Goal: Information Seeking & Learning: Learn about a topic

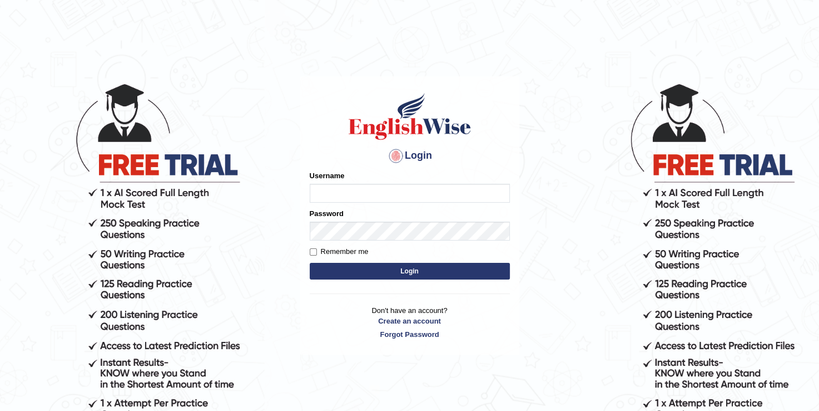
type input "daniele_parramatta"
click at [420, 271] on button "Login" at bounding box center [410, 271] width 200 height 17
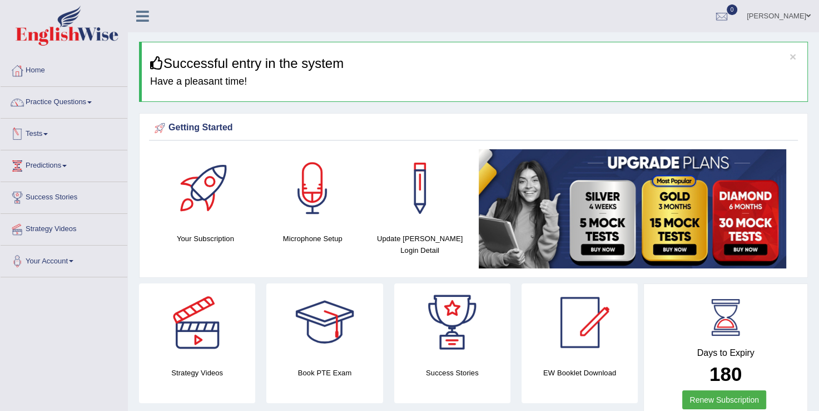
click at [49, 132] on link "Tests" at bounding box center [64, 132] width 127 height 28
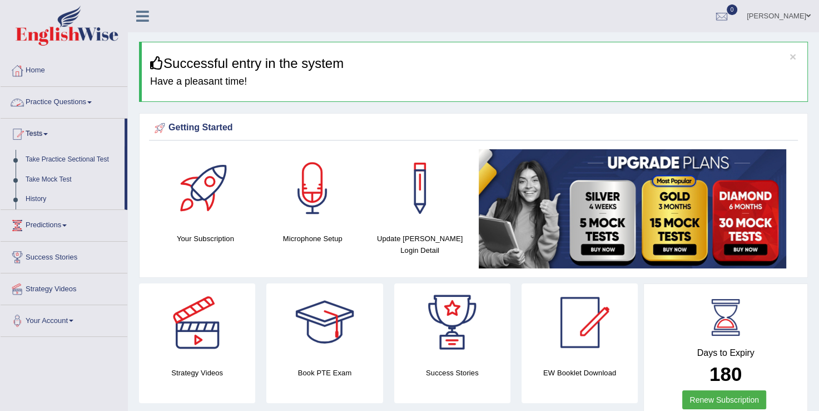
click at [92, 106] on link "Practice Questions" at bounding box center [64, 101] width 127 height 28
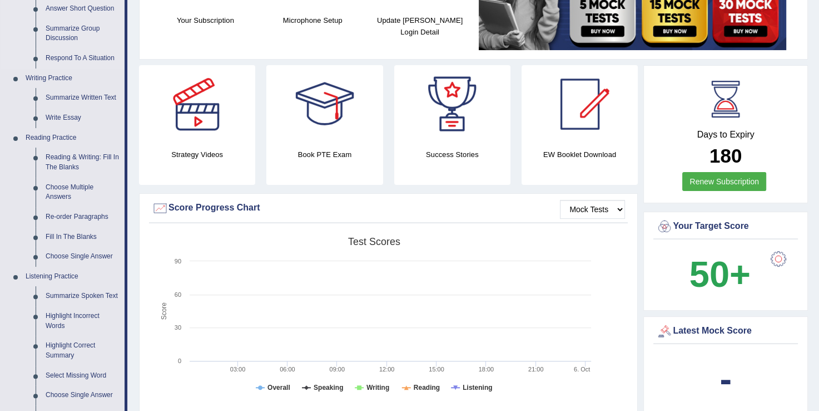
scroll to position [267, 0]
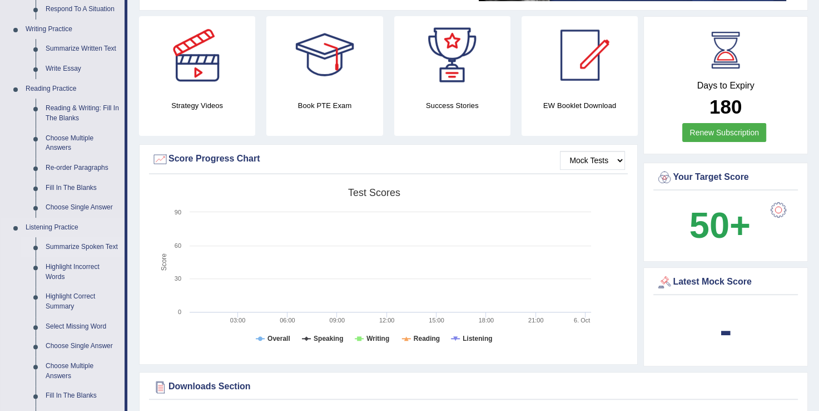
click at [75, 246] on link "Summarize Spoken Text" at bounding box center [83, 247] width 84 height 20
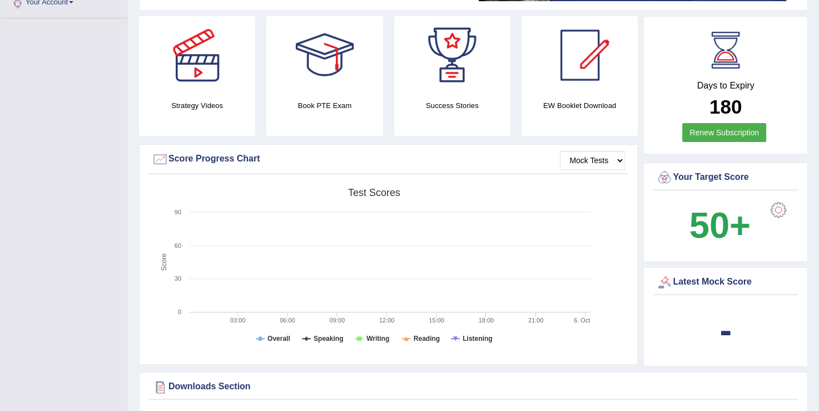
scroll to position [269, 0]
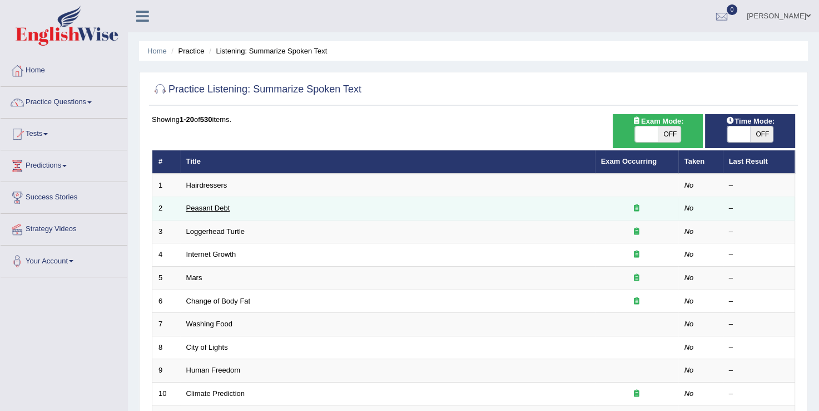
click at [211, 206] on link "Peasant Debt" at bounding box center [208, 208] width 44 height 8
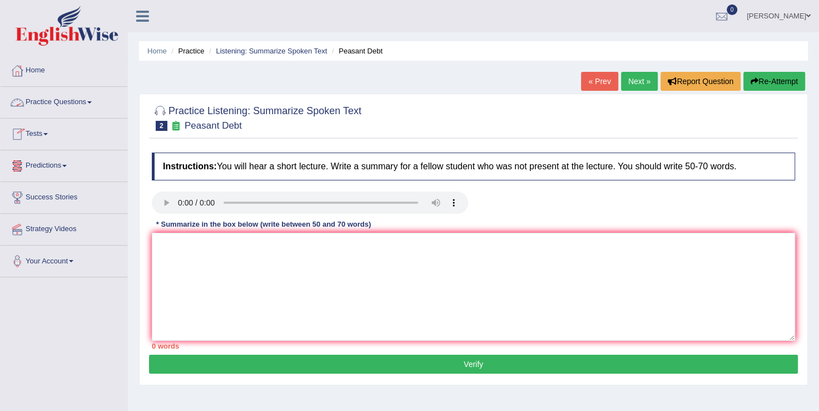
click at [47, 134] on span at bounding box center [45, 134] width 4 height 2
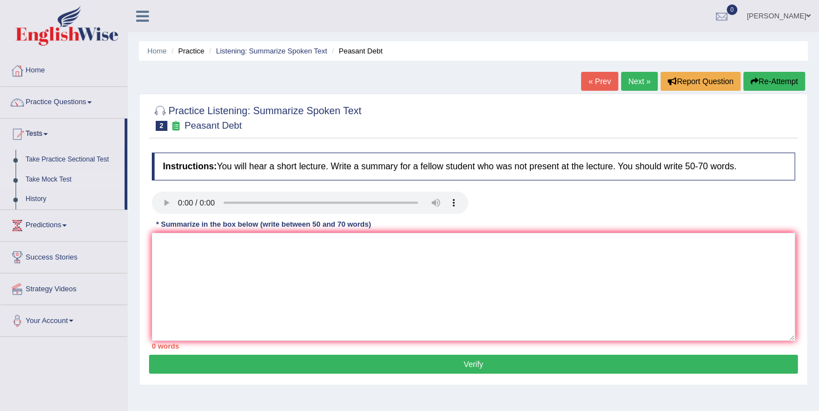
click at [61, 181] on link "Take Mock Test" at bounding box center [73, 180] width 104 height 20
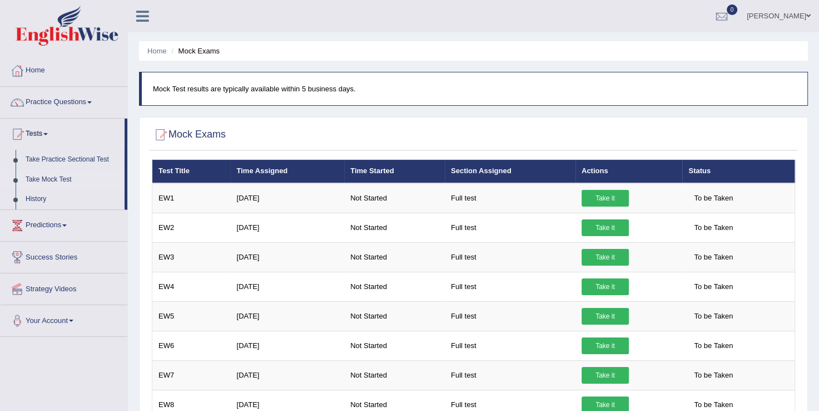
click at [92, 102] on span at bounding box center [89, 102] width 4 height 2
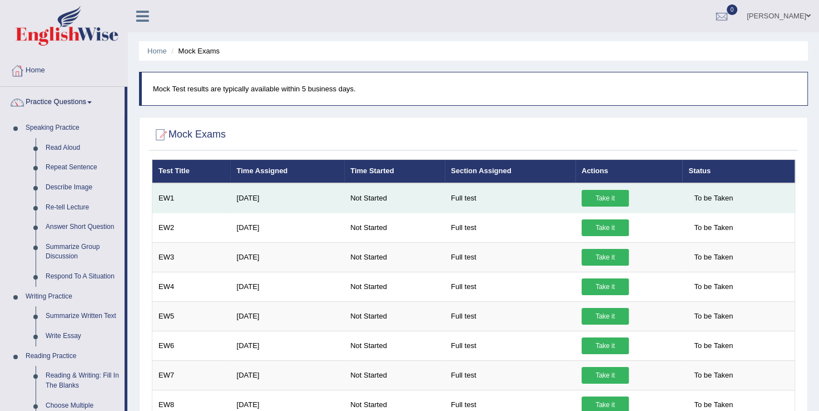
click at [257, 197] on td "Apr 3, 2025" at bounding box center [287, 198] width 114 height 30
click at [165, 199] on td "EW1" at bounding box center [191, 198] width 78 height 30
drag, startPoint x: 165, startPoint y: 199, endPoint x: 200, endPoint y: 188, distance: 37.1
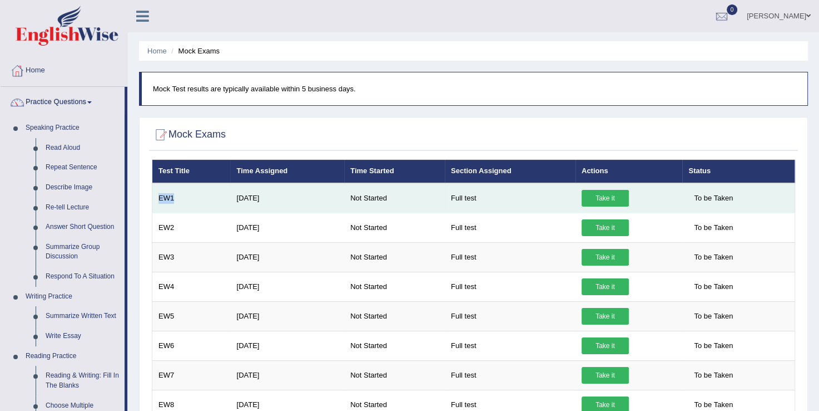
click at [200, 188] on td "EW1" at bounding box center [191, 198] width 78 height 30
click at [585, 195] on link "Take it" at bounding box center [605, 198] width 47 height 17
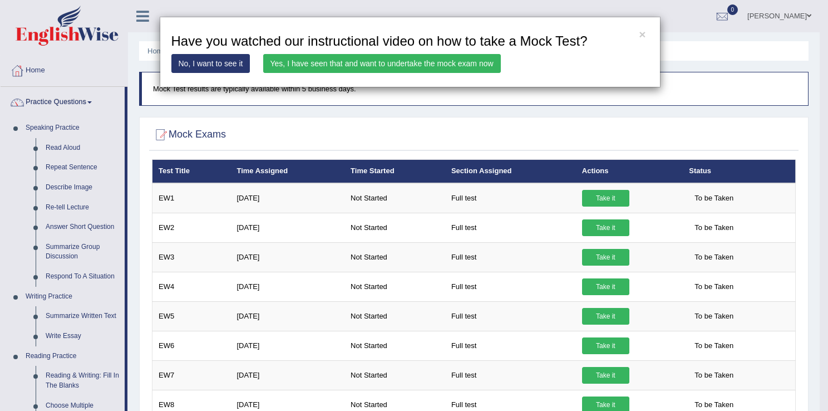
click at [72, 205] on div "× Have you watched our instructional video on how to take a Mock Test? No, I wa…" at bounding box center [414, 205] width 828 height 411
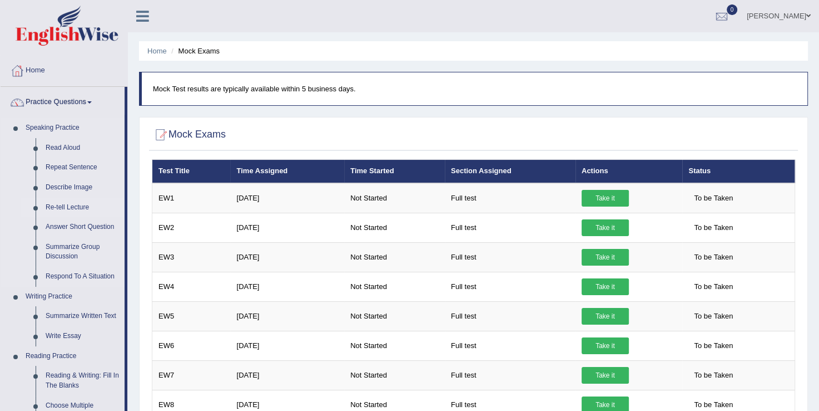
click at [72, 205] on link "Re-tell Lecture" at bounding box center [83, 207] width 84 height 20
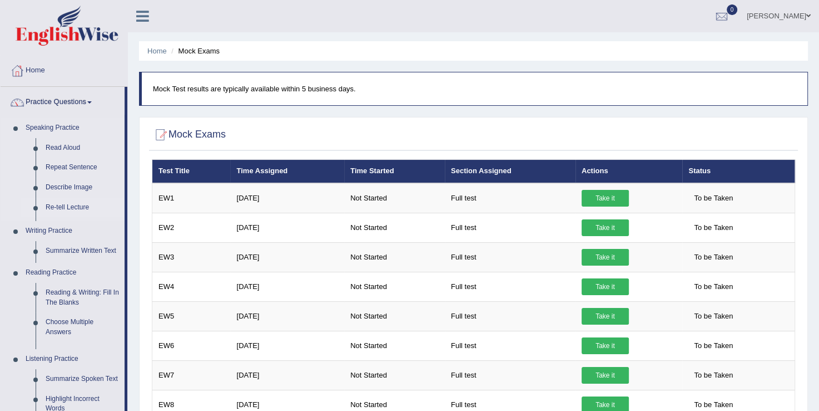
click at [72, 205] on link "Re-tell Lecture" at bounding box center [83, 207] width 84 height 20
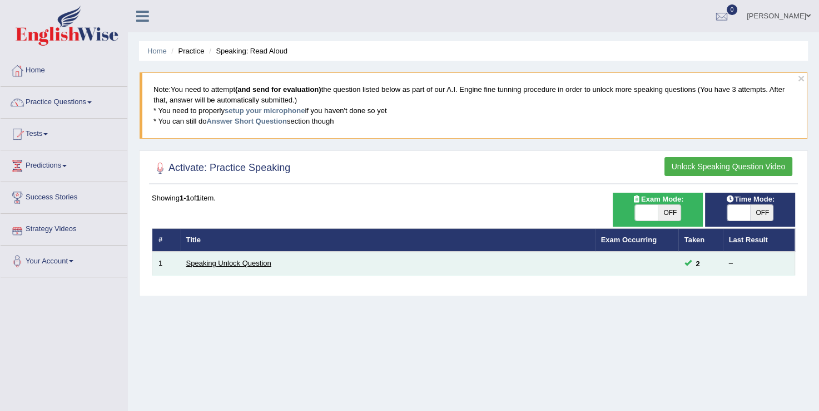
click at [225, 259] on link "Speaking Unlock Question" at bounding box center [228, 263] width 85 height 8
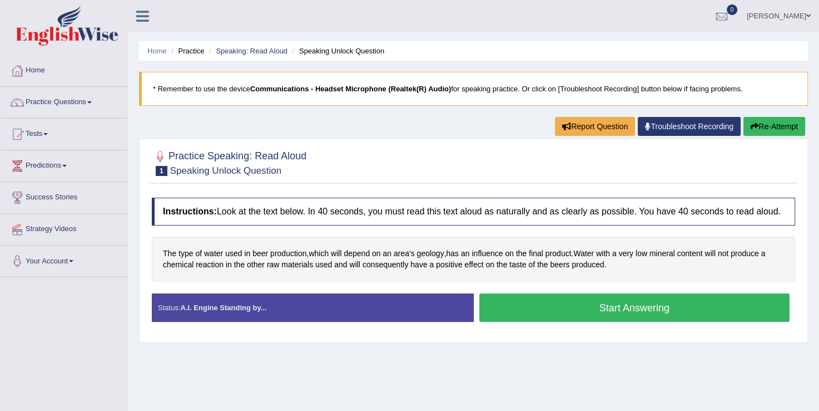
click at [563, 303] on button "Start Answering" at bounding box center [635, 307] width 311 height 28
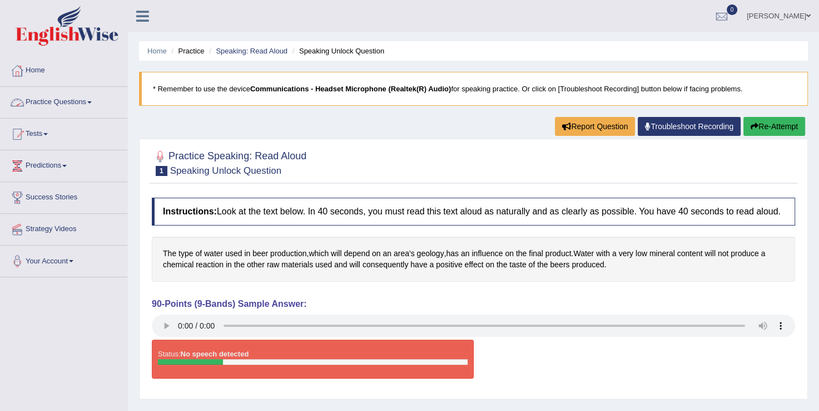
click at [88, 103] on link "Practice Questions" at bounding box center [64, 101] width 127 height 28
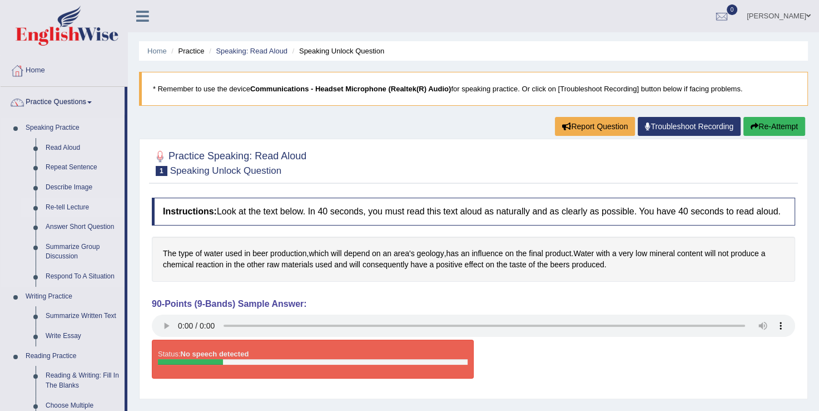
click at [70, 205] on link "Re-tell Lecture" at bounding box center [83, 207] width 84 height 20
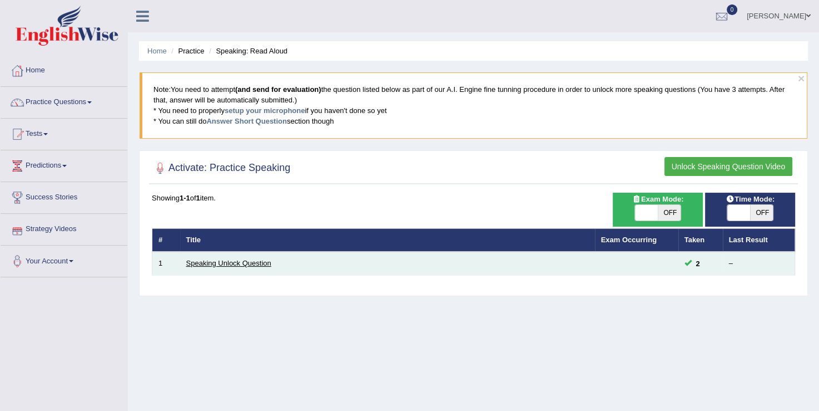
click at [222, 265] on link "Speaking Unlock Question" at bounding box center [228, 263] width 85 height 8
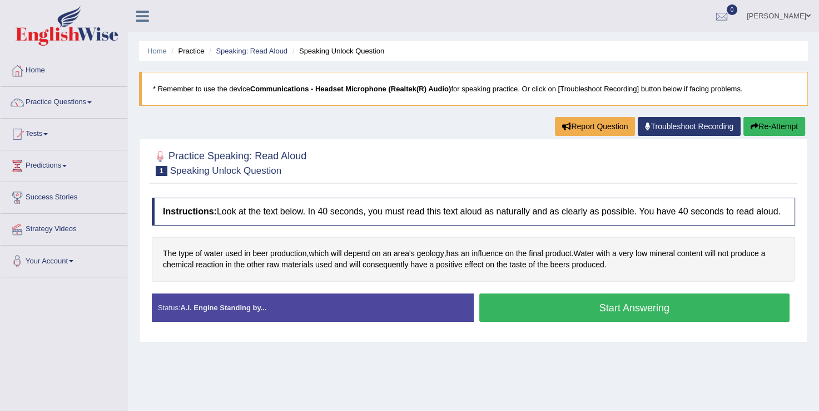
click at [590, 308] on button "Start Answering" at bounding box center [635, 307] width 311 height 28
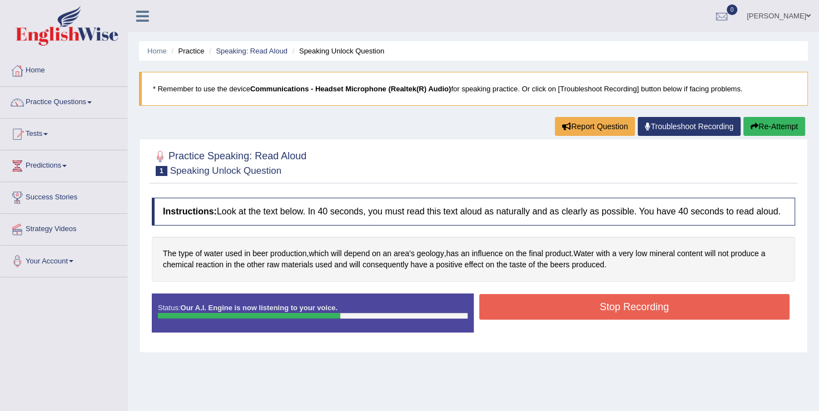
click at [590, 308] on button "Stop Recording" at bounding box center [635, 307] width 311 height 26
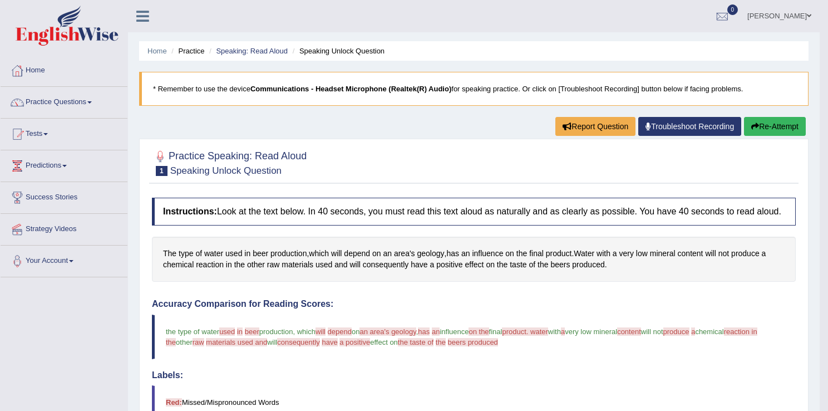
click at [162, 326] on body "Toggle navigation Home Practice Questions Speaking Practice Read Aloud Repeat S…" at bounding box center [414, 205] width 828 height 411
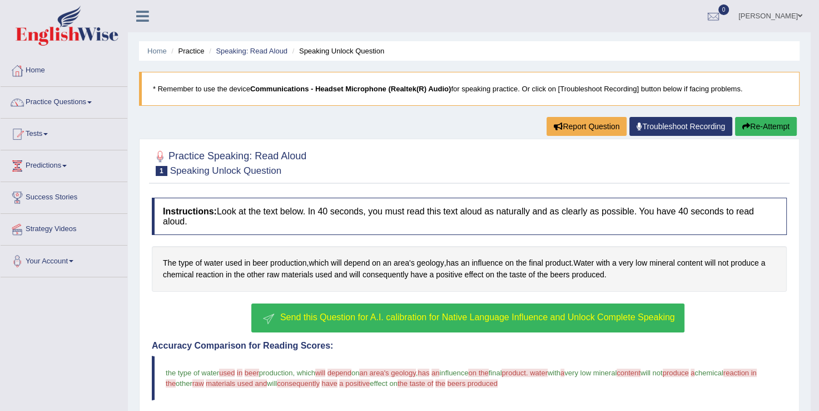
click at [86, 103] on link "Practice Questions" at bounding box center [64, 101] width 127 height 28
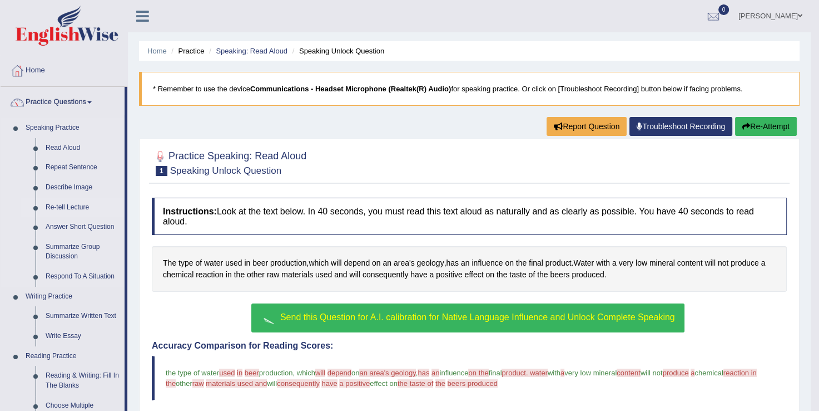
click at [60, 211] on link "Re-tell Lecture" at bounding box center [83, 207] width 84 height 20
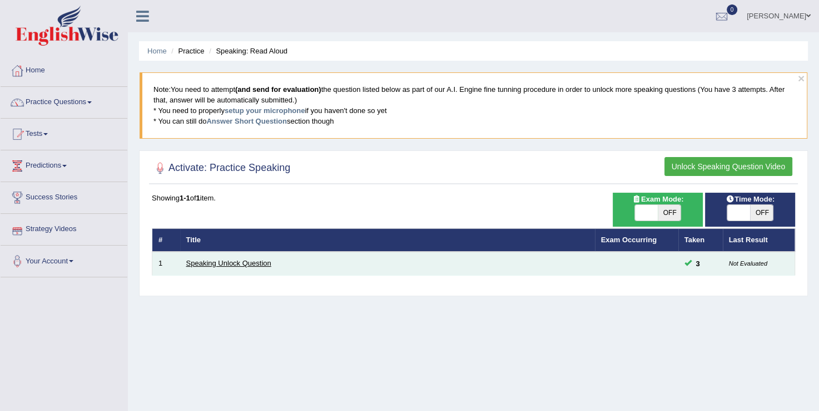
click at [218, 265] on link "Speaking Unlock Question" at bounding box center [228, 263] width 85 height 8
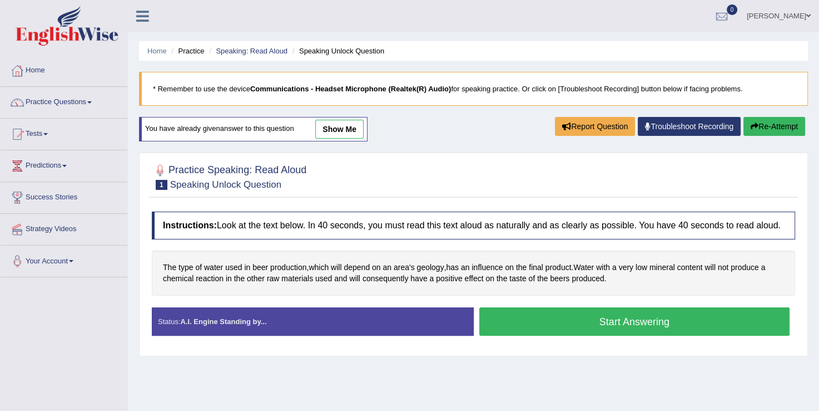
click at [522, 320] on button "Start Answering" at bounding box center [635, 321] width 311 height 28
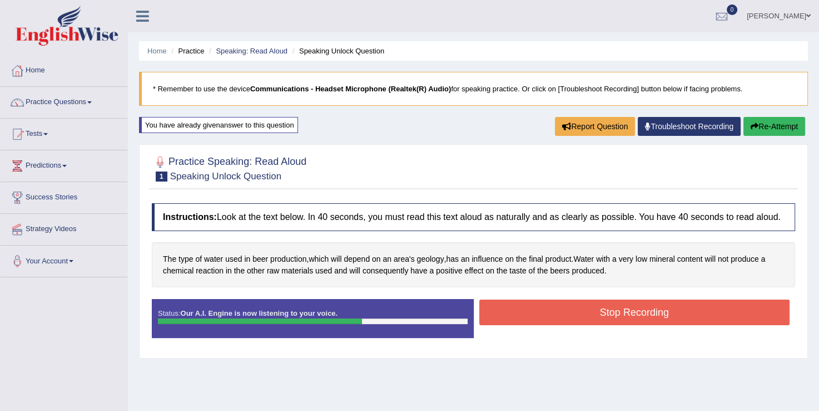
click at [522, 320] on button "Stop Recording" at bounding box center [635, 312] width 311 height 26
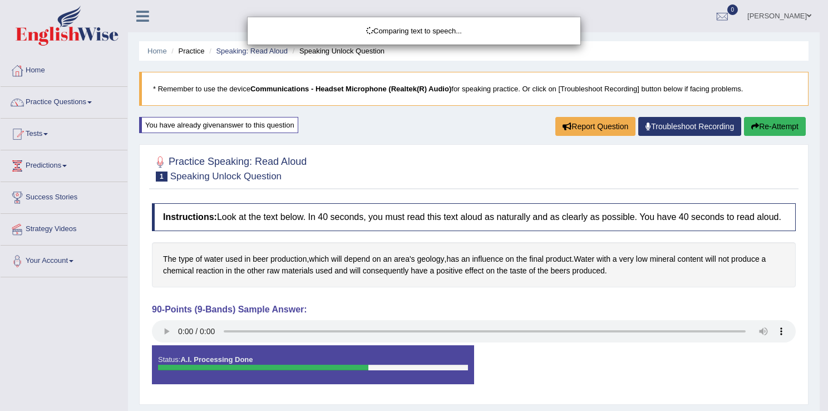
click at [165, 329] on body "Toggle navigation Home Practice Questions Speaking Practice Read Aloud Repeat S…" at bounding box center [414, 205] width 828 height 411
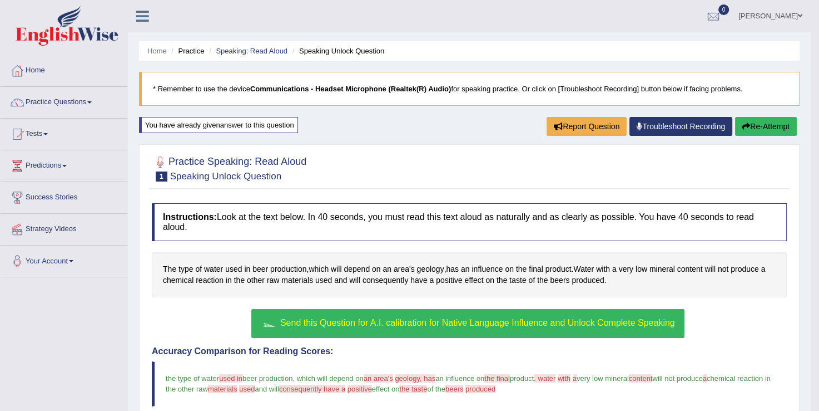
click at [45, 135] on link "Tests" at bounding box center [64, 132] width 127 height 28
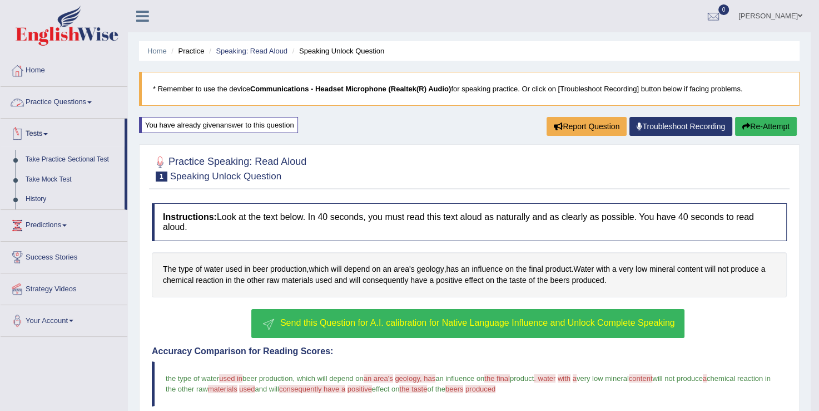
click at [86, 97] on link "Practice Questions" at bounding box center [64, 101] width 127 height 28
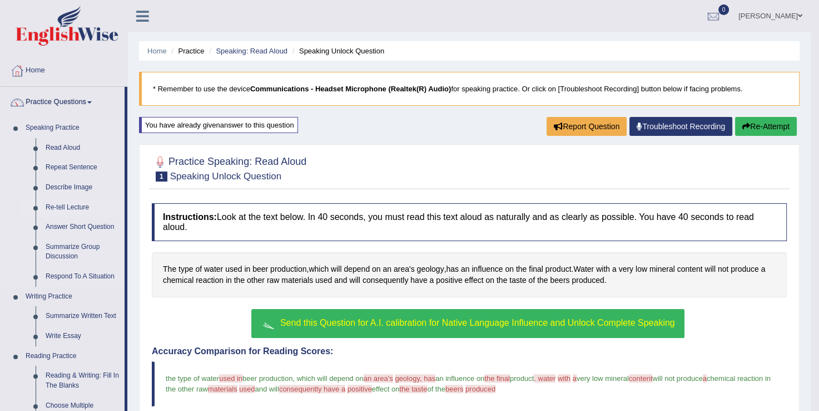
click at [77, 206] on link "Re-tell Lecture" at bounding box center [83, 207] width 84 height 20
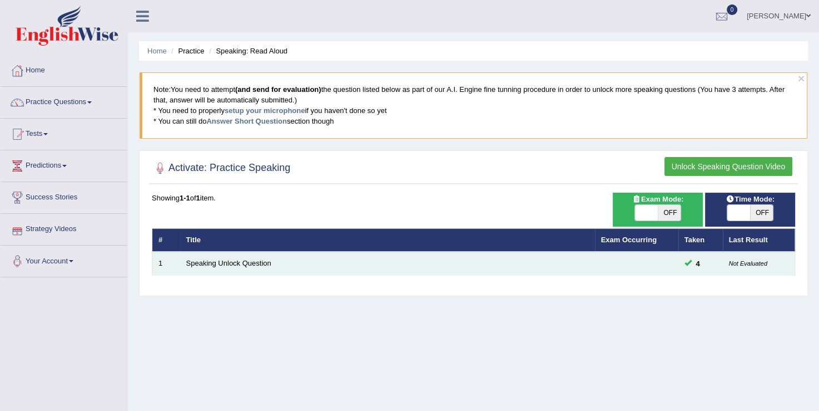
click at [202, 267] on td "Speaking Unlock Question" at bounding box center [387, 262] width 415 height 23
click at [215, 262] on link "Speaking Unlock Question" at bounding box center [228, 263] width 85 height 8
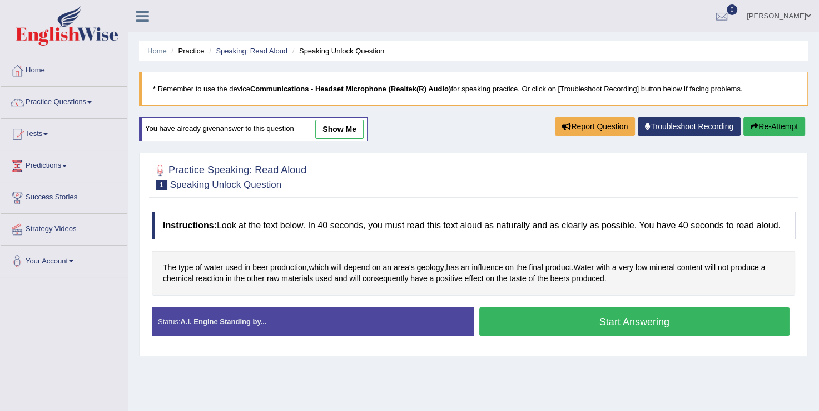
click at [624, 316] on button "Start Answering" at bounding box center [635, 321] width 311 height 28
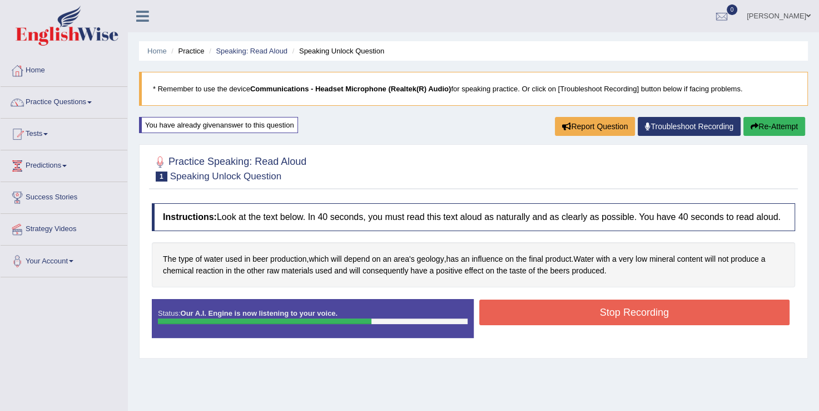
click at [624, 316] on button "Stop Recording" at bounding box center [635, 312] width 311 height 26
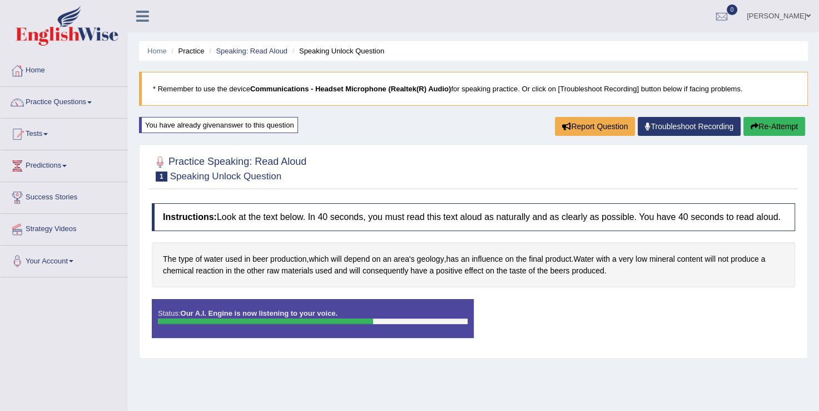
click at [624, 316] on div "Status: Our A.I. Engine is now listening to your voice. Start Answering Stop Re…" at bounding box center [474, 324] width 644 height 50
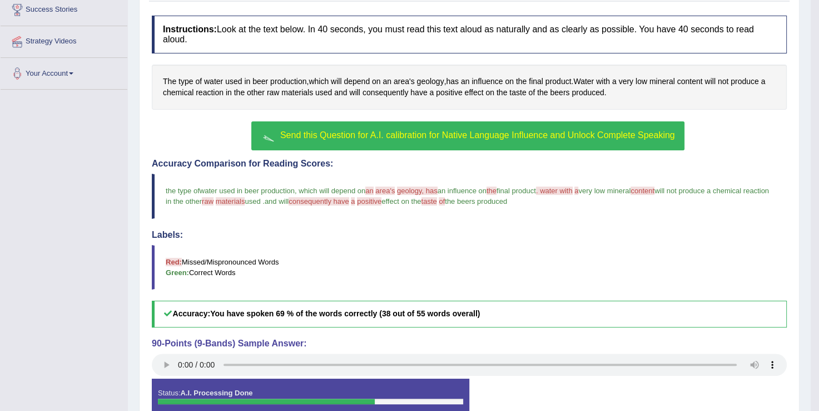
scroll to position [200, 0]
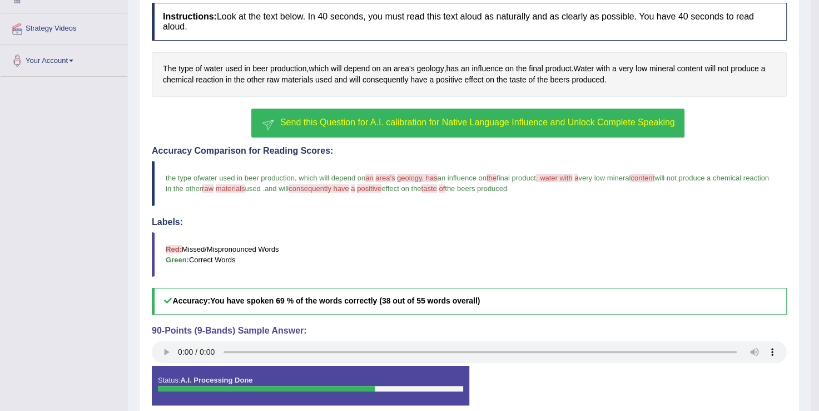
click at [136, 333] on div "Home Practice Speaking: Read Aloud Speaking Unlock Question * Remember to use t…" at bounding box center [469, 117] width 683 height 634
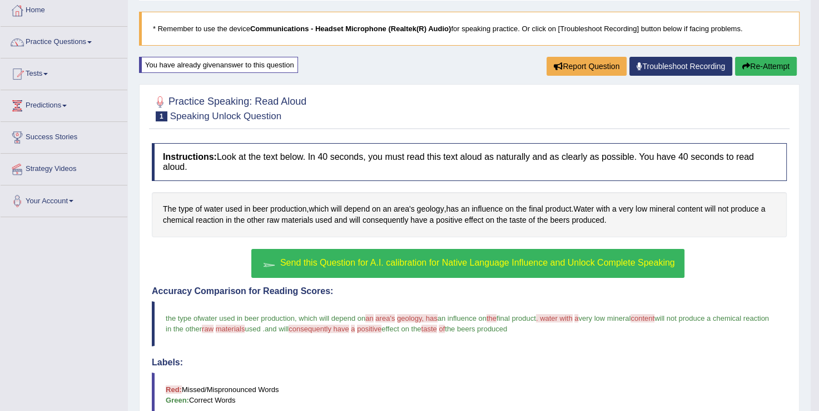
scroll to position [0, 0]
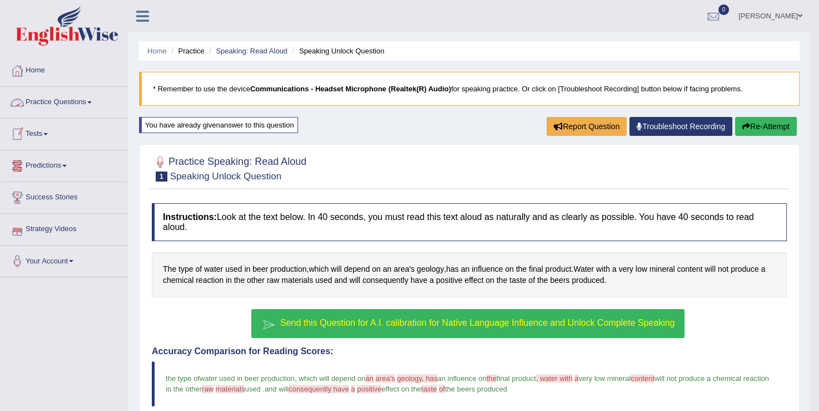
click at [81, 106] on link "Practice Questions" at bounding box center [64, 101] width 127 height 28
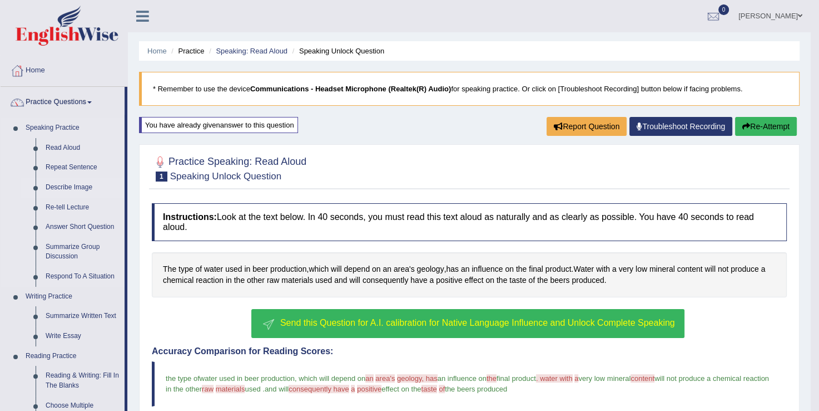
click at [75, 183] on link "Describe Image" at bounding box center [83, 187] width 84 height 20
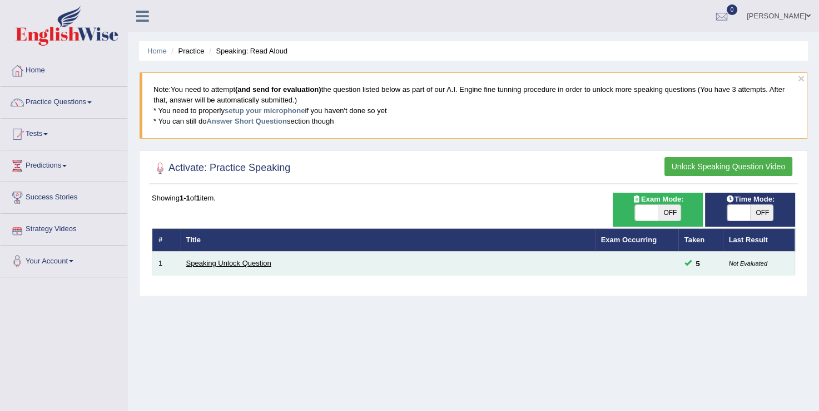
click at [236, 261] on link "Speaking Unlock Question" at bounding box center [228, 263] width 85 height 8
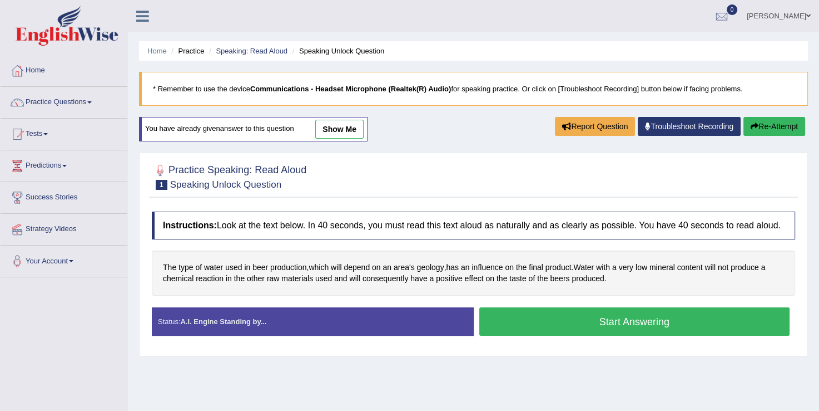
click at [91, 101] on span at bounding box center [89, 102] width 4 height 2
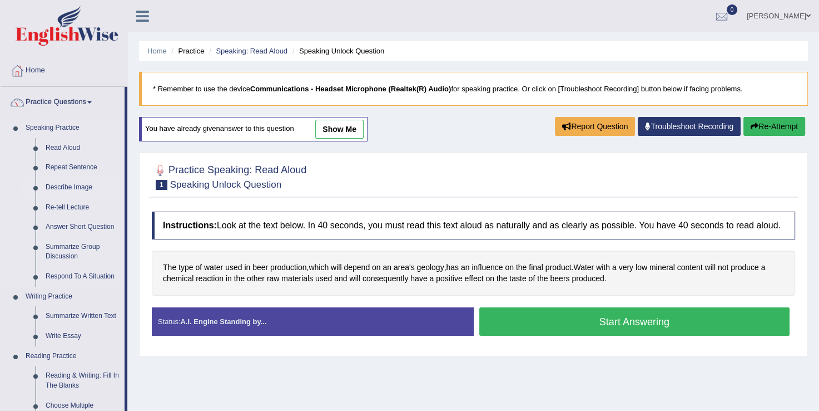
click at [86, 188] on link "Describe Image" at bounding box center [83, 187] width 84 height 20
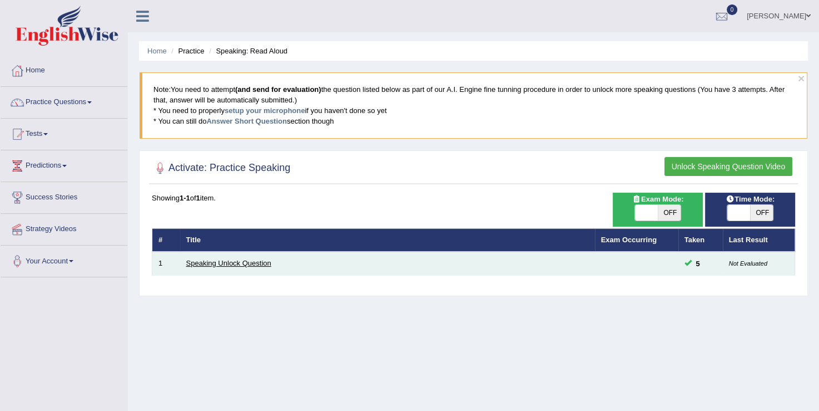
click at [228, 260] on link "Speaking Unlock Question" at bounding box center [228, 263] width 85 height 8
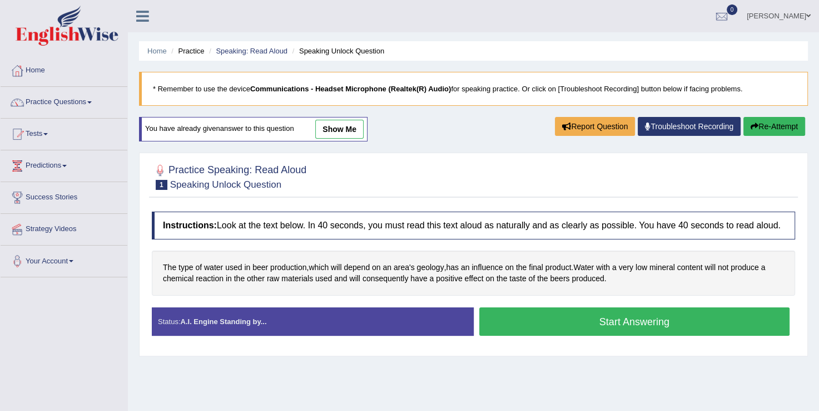
click at [644, 322] on button "Start Answering" at bounding box center [635, 321] width 311 height 28
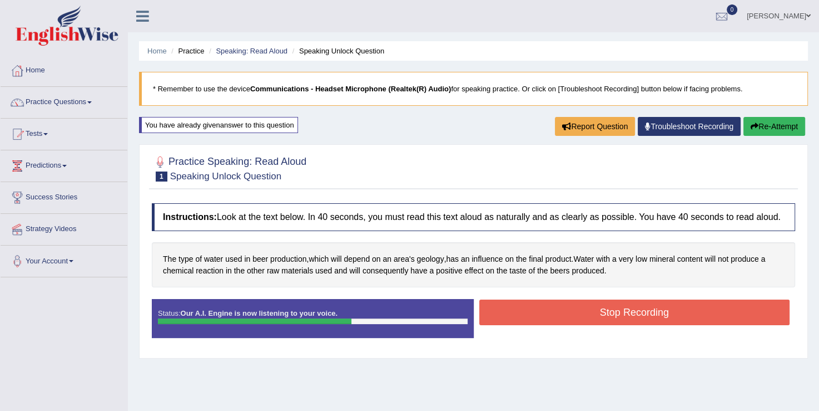
click at [644, 322] on button "Stop Recording" at bounding box center [635, 312] width 311 height 26
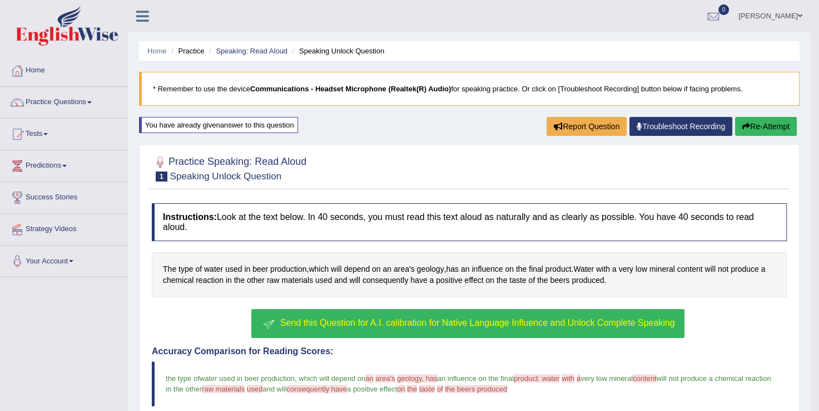
click at [86, 108] on link "Practice Questions" at bounding box center [64, 101] width 127 height 28
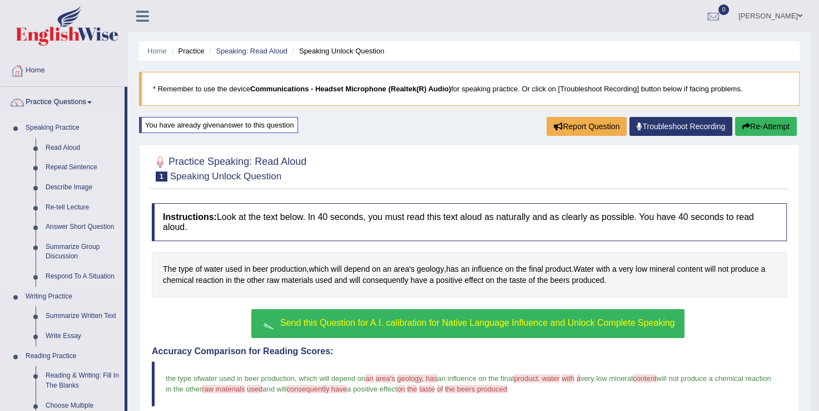
click at [46, 230] on link "Answer Short Question" at bounding box center [83, 227] width 84 height 20
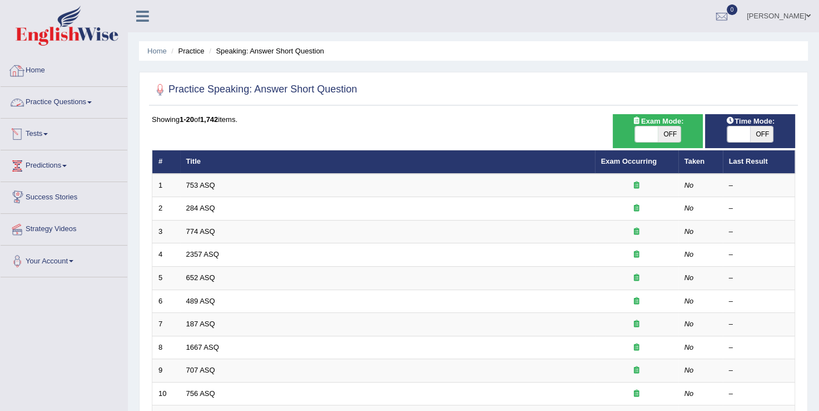
click at [96, 103] on link "Practice Questions" at bounding box center [64, 101] width 127 height 28
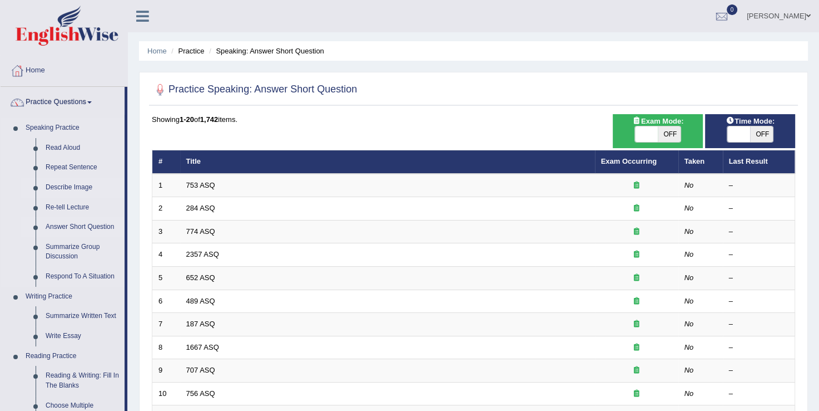
click at [82, 186] on link "Describe Image" at bounding box center [83, 187] width 84 height 20
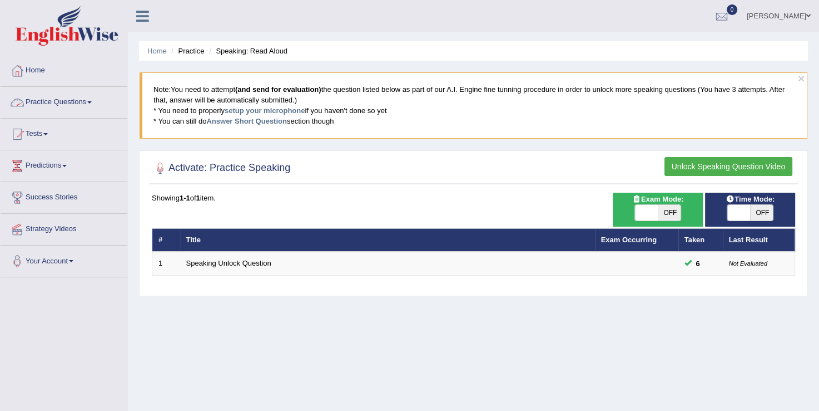
click at [91, 98] on link "Practice Questions" at bounding box center [64, 101] width 127 height 28
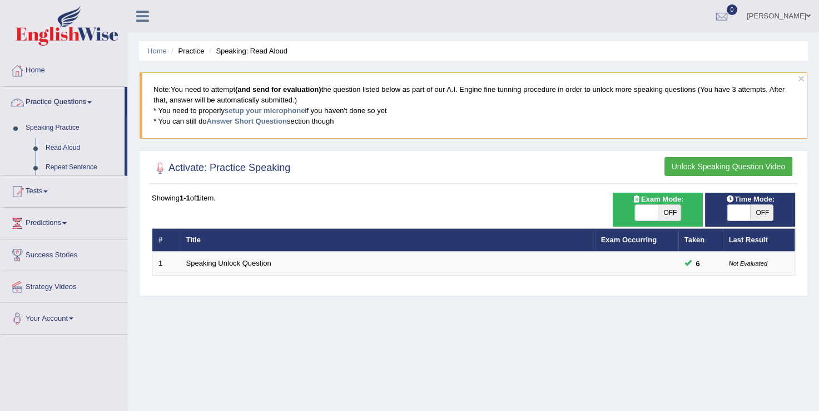
click at [91, 98] on link "Practice Questions" at bounding box center [63, 101] width 124 height 28
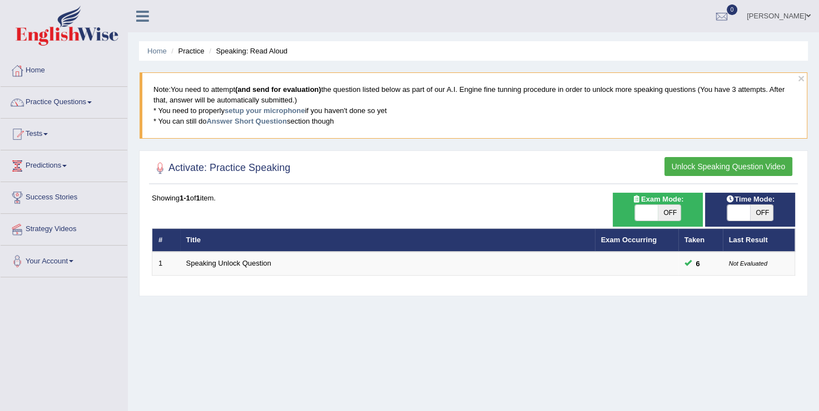
click at [91, 98] on link "Practice Questions" at bounding box center [64, 101] width 127 height 28
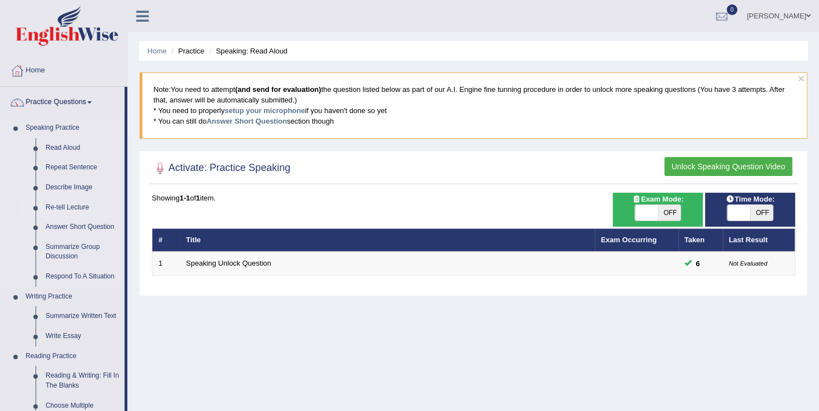
click at [80, 208] on link "Re-tell Lecture" at bounding box center [83, 207] width 84 height 20
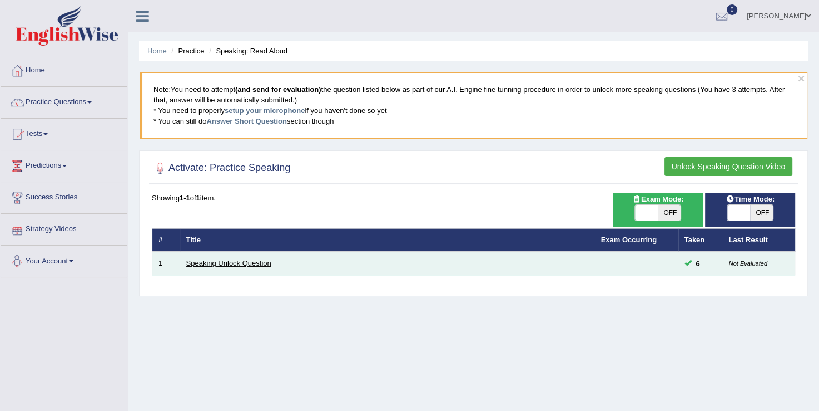
click at [214, 260] on link "Speaking Unlock Question" at bounding box center [228, 263] width 85 height 8
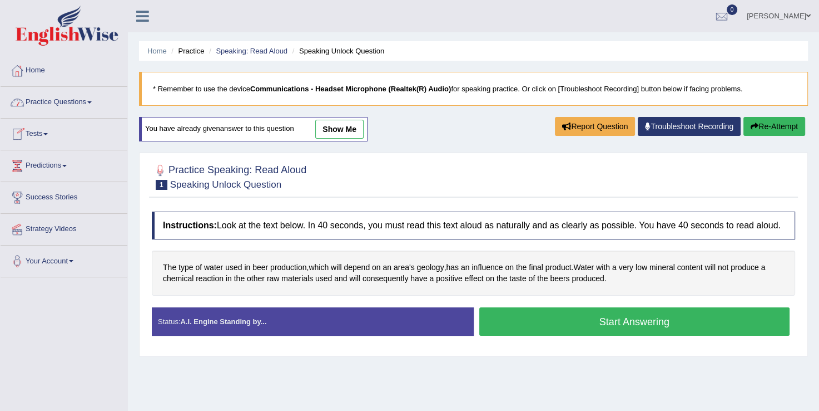
click at [96, 101] on link "Practice Questions" at bounding box center [64, 101] width 127 height 28
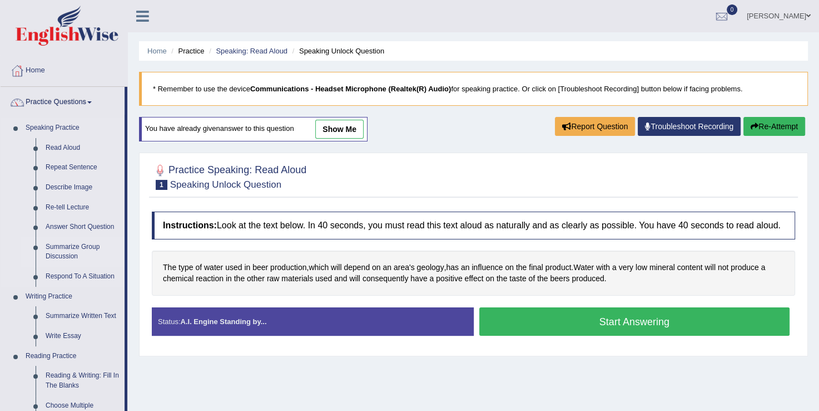
click at [48, 249] on link "Summarize Group Discussion" at bounding box center [83, 251] width 84 height 29
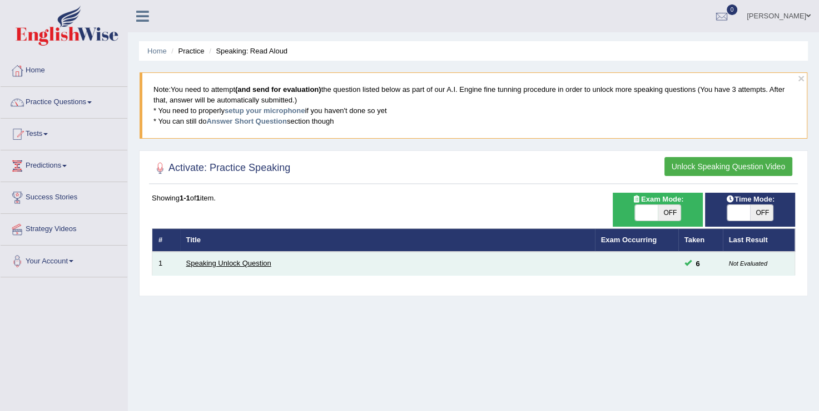
click at [209, 260] on link "Speaking Unlock Question" at bounding box center [228, 263] width 85 height 8
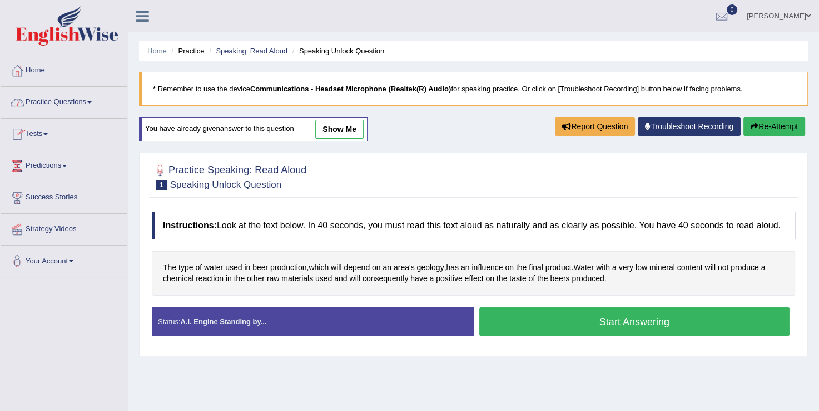
click at [92, 101] on span at bounding box center [89, 102] width 4 height 2
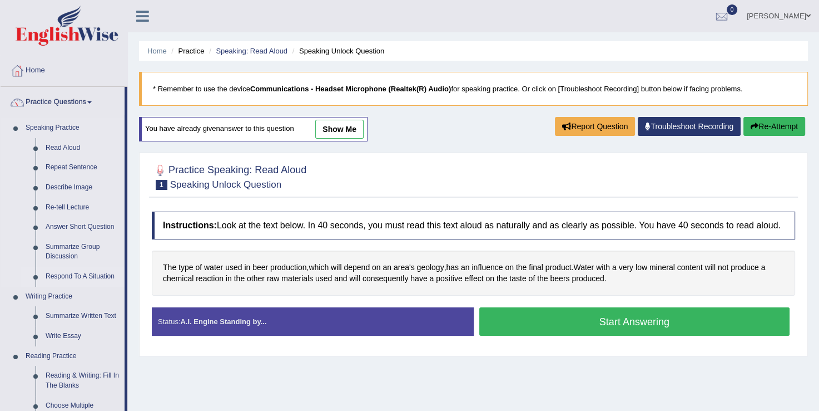
click at [102, 275] on link "Respond To A Situation" at bounding box center [83, 276] width 84 height 20
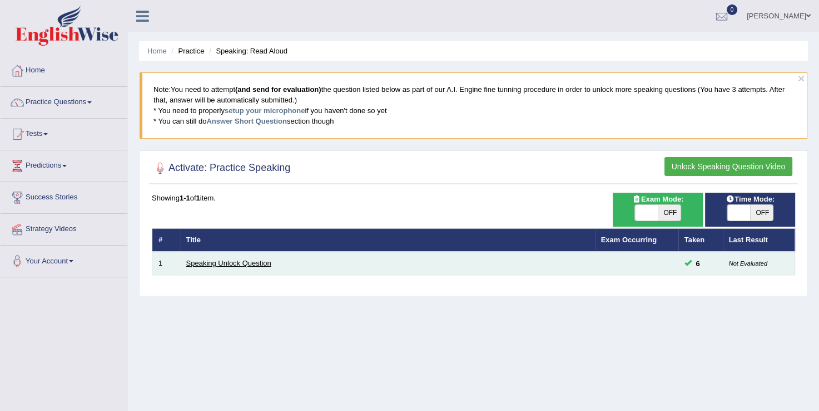
click at [227, 261] on link "Speaking Unlock Question" at bounding box center [228, 263] width 85 height 8
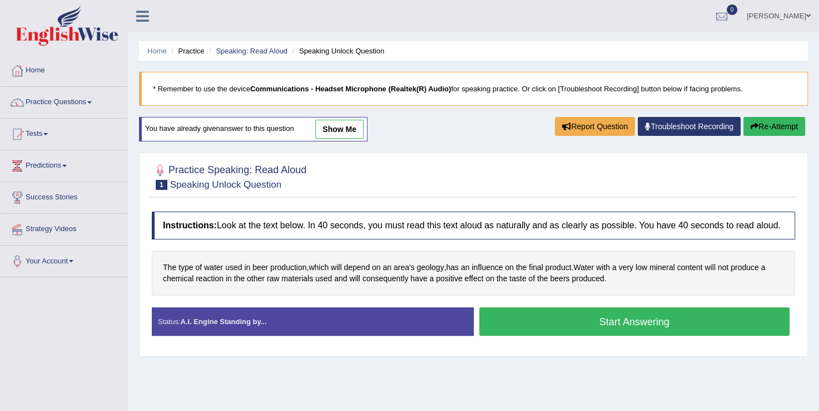
click at [90, 99] on link "Practice Questions" at bounding box center [64, 101] width 127 height 28
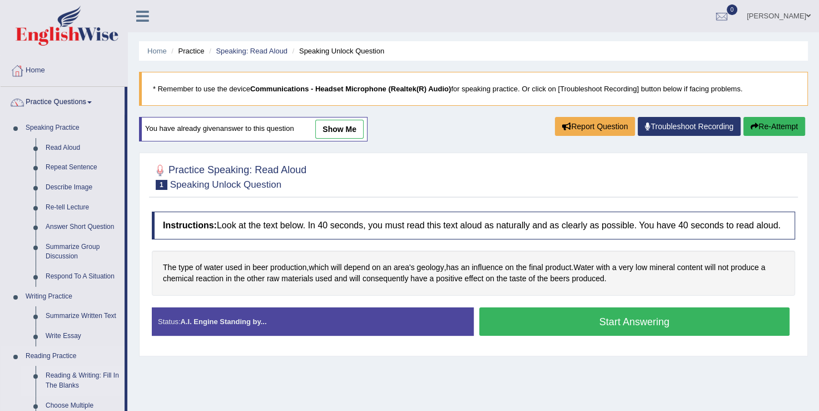
click at [72, 373] on link "Reading & Writing: Fill In The Blanks" at bounding box center [83, 380] width 84 height 29
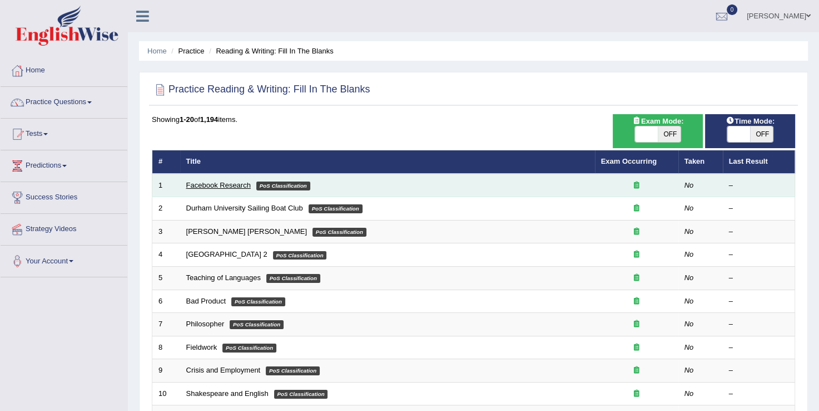
click at [206, 184] on link "Facebook Research" at bounding box center [218, 185] width 65 height 8
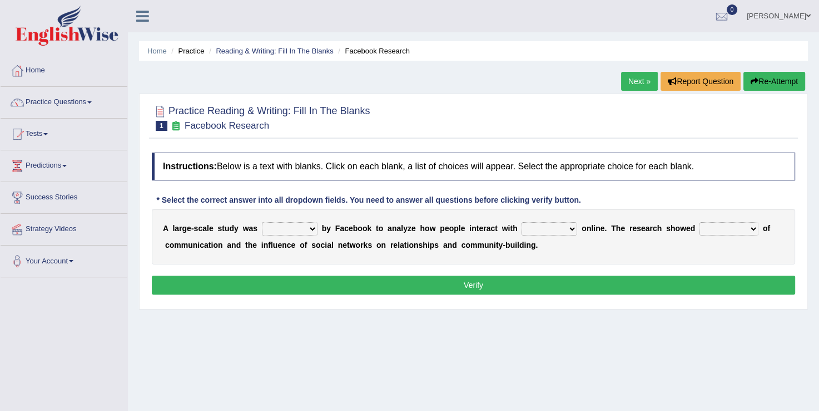
click at [306, 227] on select "surveyed had asked made" at bounding box center [290, 228] width 56 height 13
select select "asked"
click at [262, 222] on select "surveyed had asked made" at bounding box center [290, 228] width 56 height 13
click at [553, 227] on select "together all each other another" at bounding box center [550, 228] width 56 height 13
select select "together"
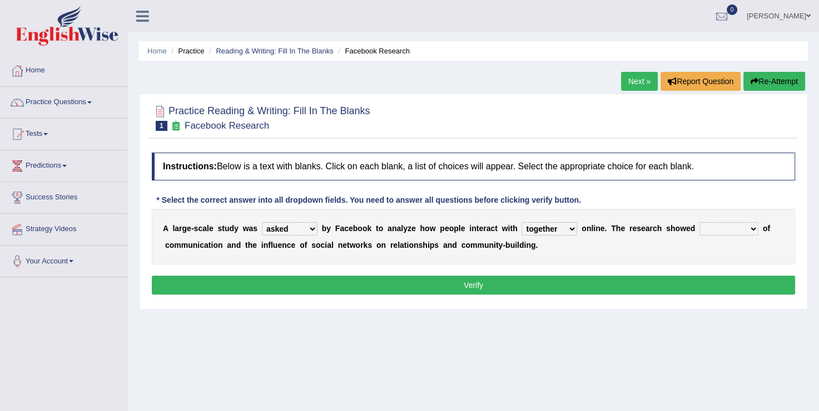
click at [522, 222] on select "together all each other another" at bounding box center [550, 228] width 56 height 13
click at [723, 227] on select "advantages standards fellowships patterns" at bounding box center [729, 228] width 59 height 13
select select "standards"
click at [700, 222] on select "advantages standards fellowships patterns" at bounding box center [729, 228] width 59 height 13
click at [512, 283] on button "Verify" at bounding box center [474, 284] width 644 height 19
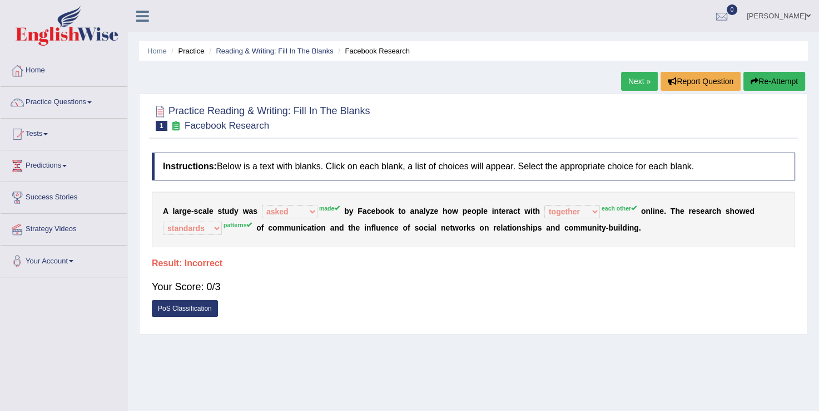
click at [89, 97] on link "Practice Questions" at bounding box center [64, 101] width 127 height 28
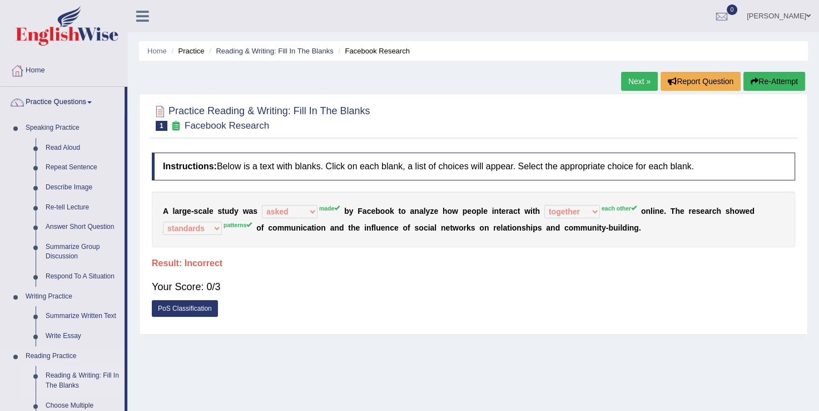
click at [68, 374] on link "Reading & Writing: Fill In The Blanks" at bounding box center [83, 380] width 84 height 29
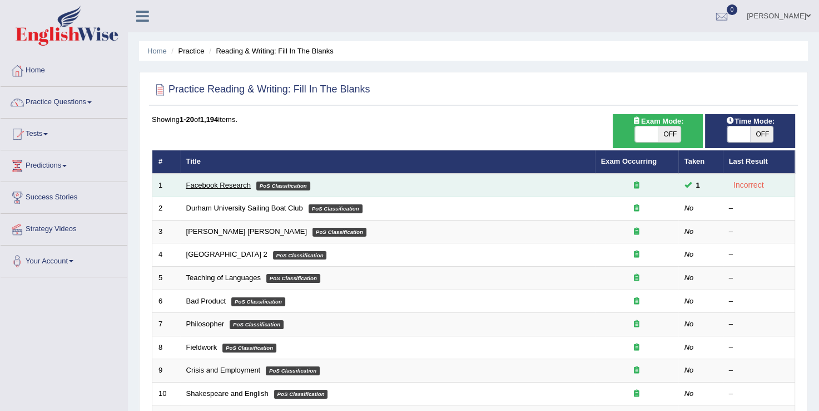
click at [219, 181] on link "Facebook Research" at bounding box center [218, 185] width 65 height 8
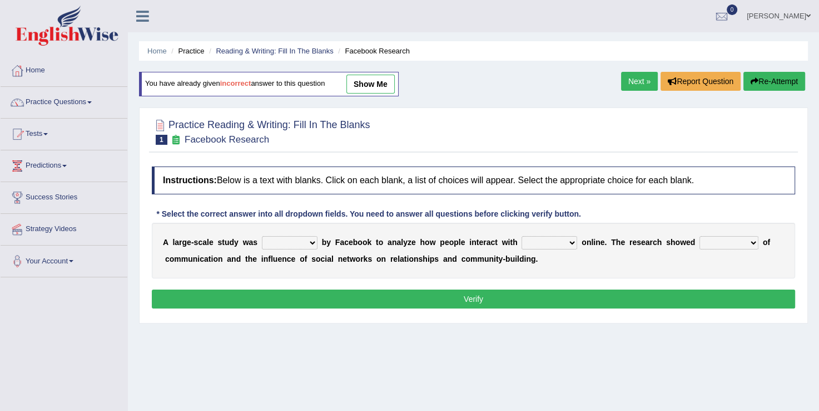
click at [306, 240] on select "surveyed had asked made" at bounding box center [290, 242] width 56 height 13
select select "made"
click at [262, 236] on select "surveyed had asked made" at bounding box center [290, 242] width 56 height 13
click at [550, 239] on select "together all each other another" at bounding box center [550, 242] width 56 height 13
select select "each other"
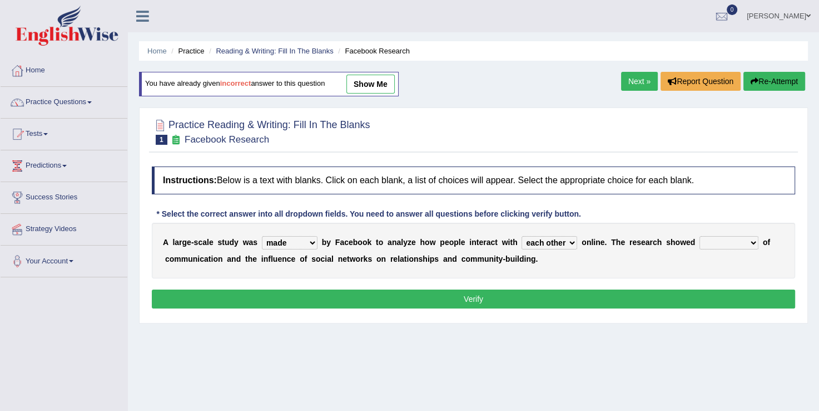
click at [522, 236] on select "together all each other another" at bounding box center [550, 242] width 56 height 13
click at [721, 242] on select "advantages standards fellowships patterns" at bounding box center [729, 242] width 59 height 13
select select "fellowships"
click at [700, 236] on select "advantages standards fellowships patterns" at bounding box center [729, 242] width 59 height 13
click at [694, 303] on button "Verify" at bounding box center [474, 298] width 644 height 19
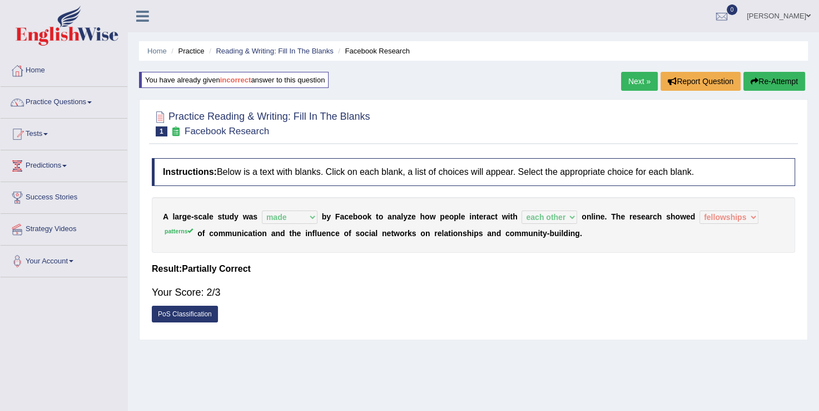
click at [88, 101] on link "Practice Questions" at bounding box center [64, 101] width 127 height 28
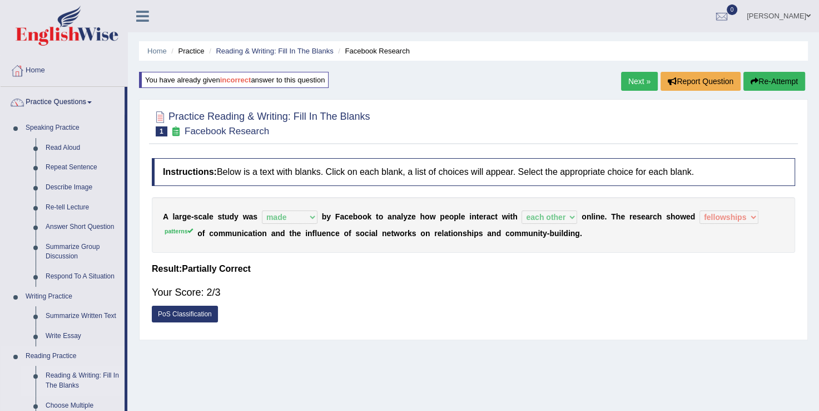
click at [107, 384] on link "Reading & Writing: Fill In The Blanks" at bounding box center [83, 380] width 84 height 29
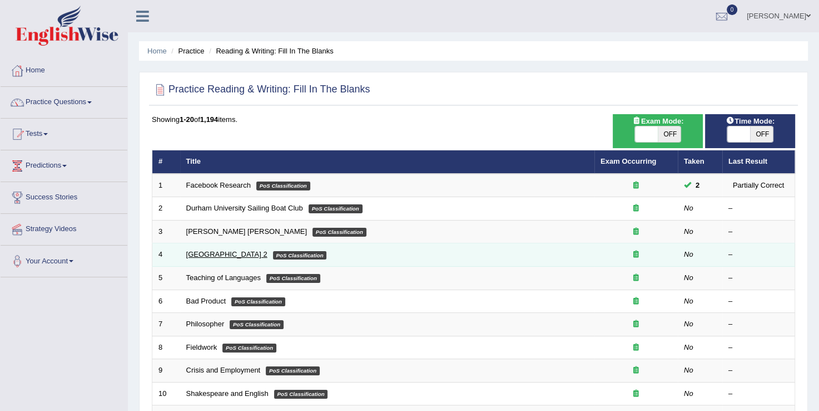
click at [200, 252] on link "[GEOGRAPHIC_DATA] 2" at bounding box center [226, 254] width 81 height 8
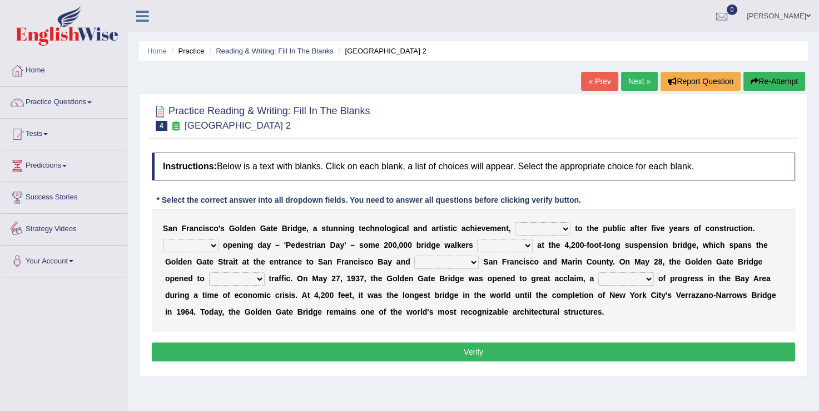
click at [71, 230] on link "Strategy Videos" at bounding box center [64, 228] width 127 height 28
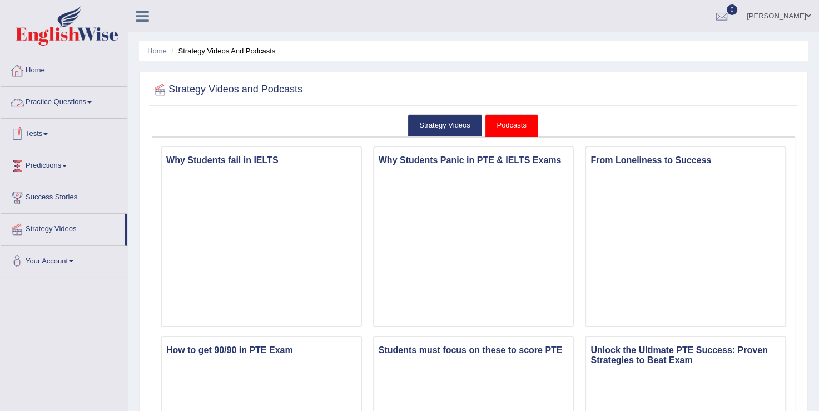
click at [92, 101] on span at bounding box center [89, 102] width 4 height 2
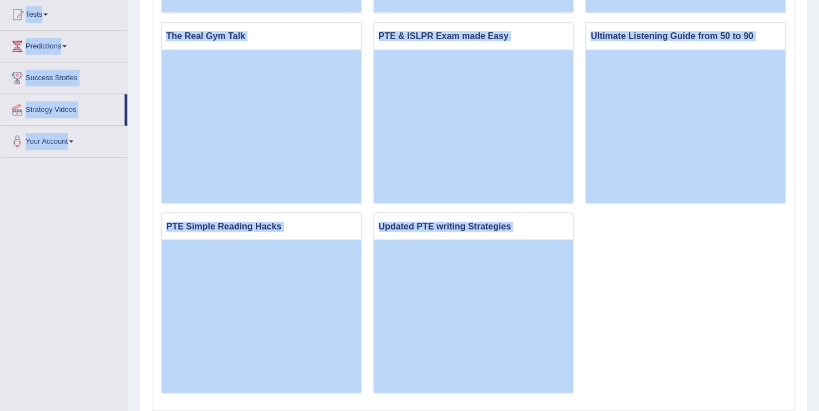
scroll to position [757, 0]
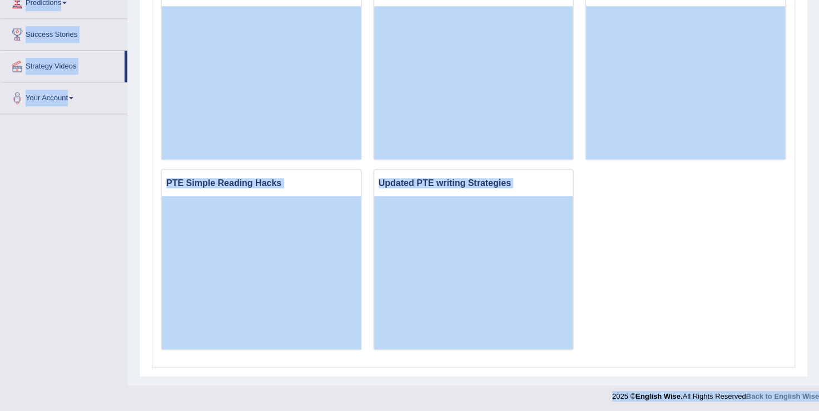
drag, startPoint x: 127, startPoint y: 151, endPoint x: 93, endPoint y: 295, distance: 147.5
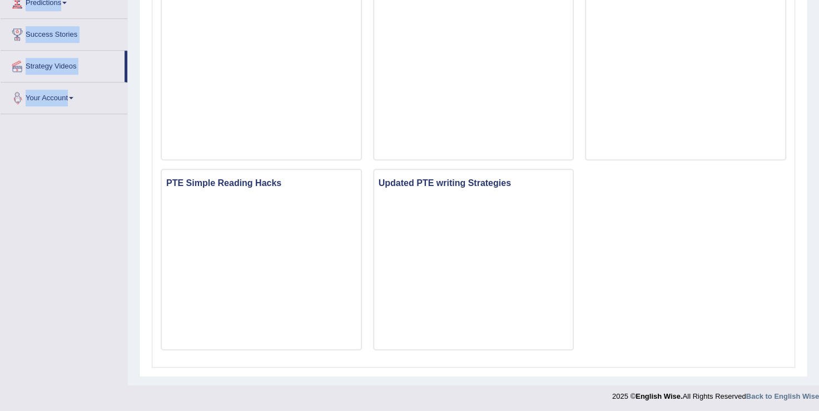
click at [106, 111] on li "Your Account Notifications Microphone Setup Change Password Manage Subscription…" at bounding box center [64, 98] width 127 height 32
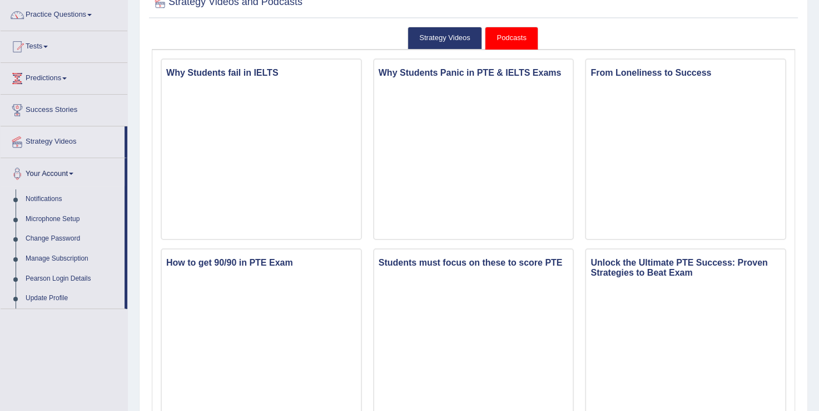
scroll to position [0, 0]
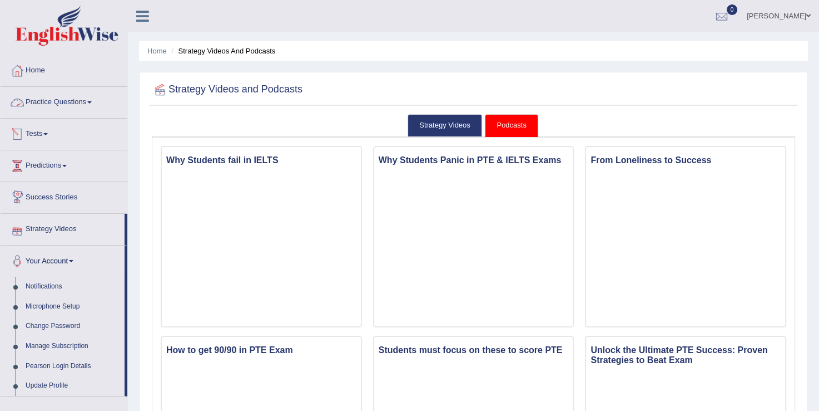
click at [89, 106] on link "Practice Questions" at bounding box center [64, 101] width 127 height 28
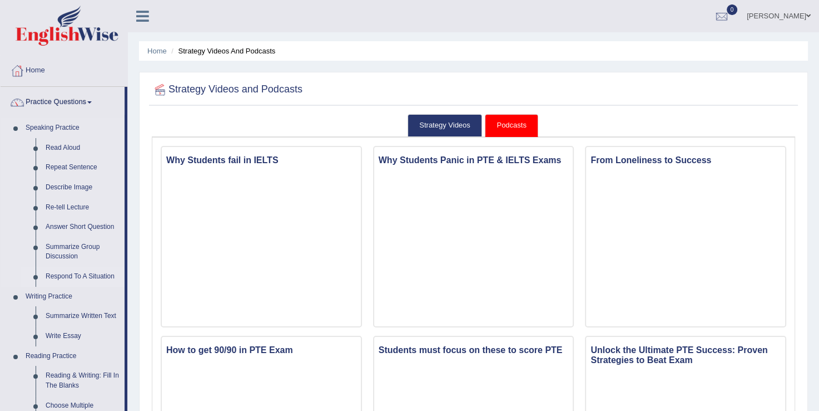
click at [95, 270] on link "Respond To A Situation" at bounding box center [83, 276] width 84 height 20
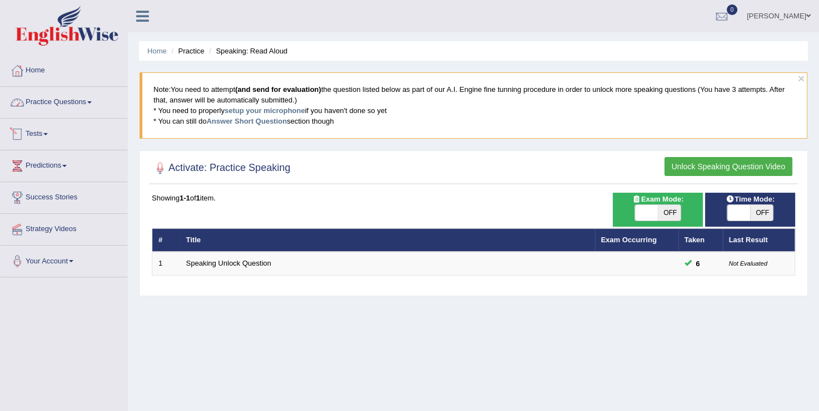
click at [78, 106] on link "Practice Questions" at bounding box center [64, 101] width 127 height 28
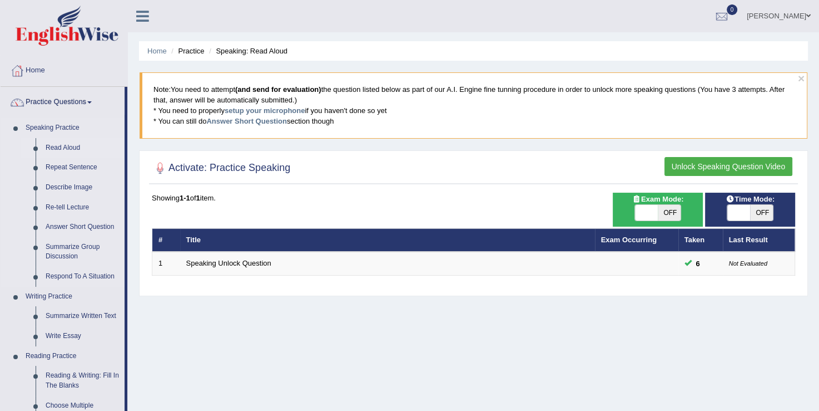
click at [66, 151] on link "Read Aloud" at bounding box center [83, 148] width 84 height 20
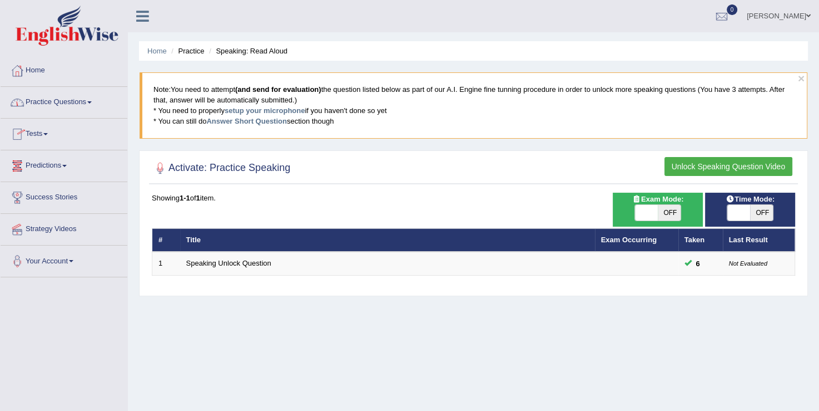
click at [92, 101] on span at bounding box center [89, 102] width 4 height 2
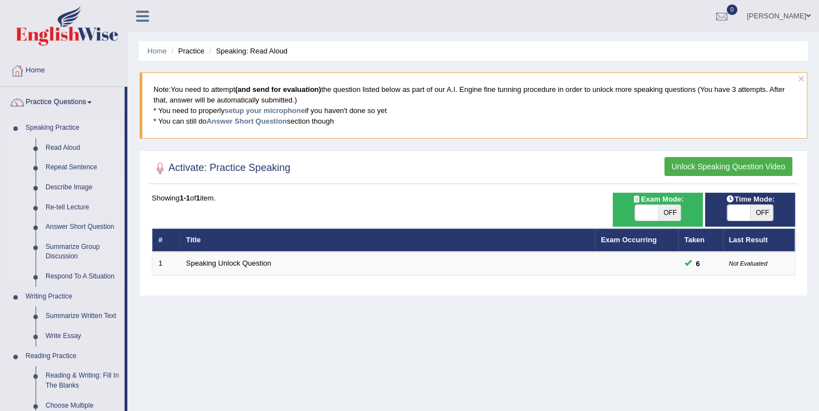
click at [76, 188] on link "Describe Image" at bounding box center [83, 187] width 84 height 20
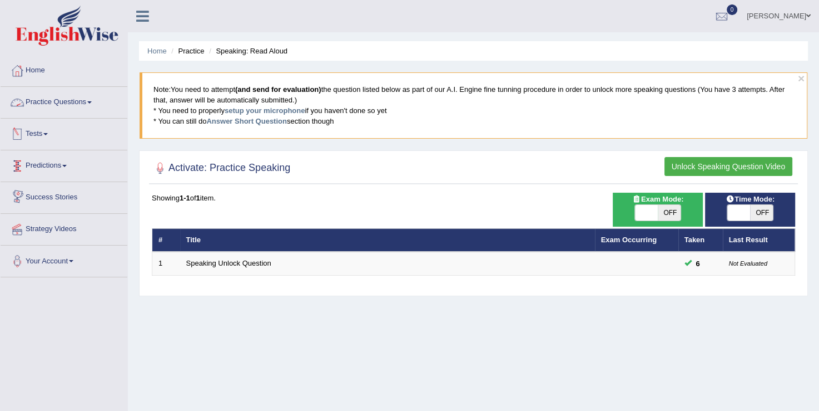
click at [92, 101] on span at bounding box center [89, 102] width 4 height 2
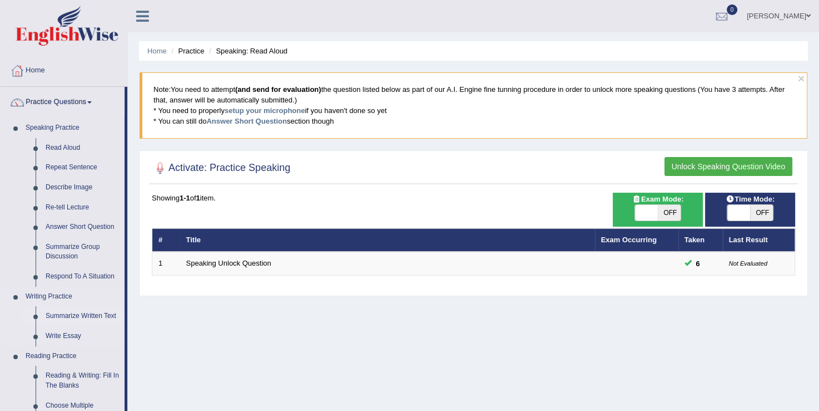
click at [87, 317] on link "Summarize Written Text" at bounding box center [83, 316] width 84 height 20
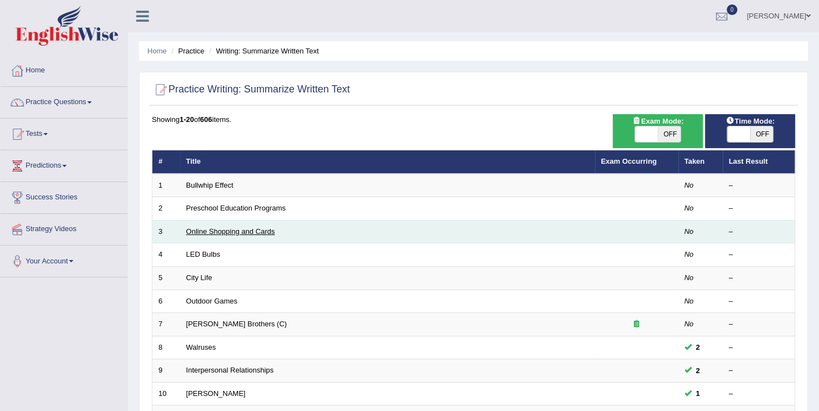
click at [217, 231] on link "Online Shopping and Cards" at bounding box center [230, 231] width 89 height 8
